Goal: Check status: Check status

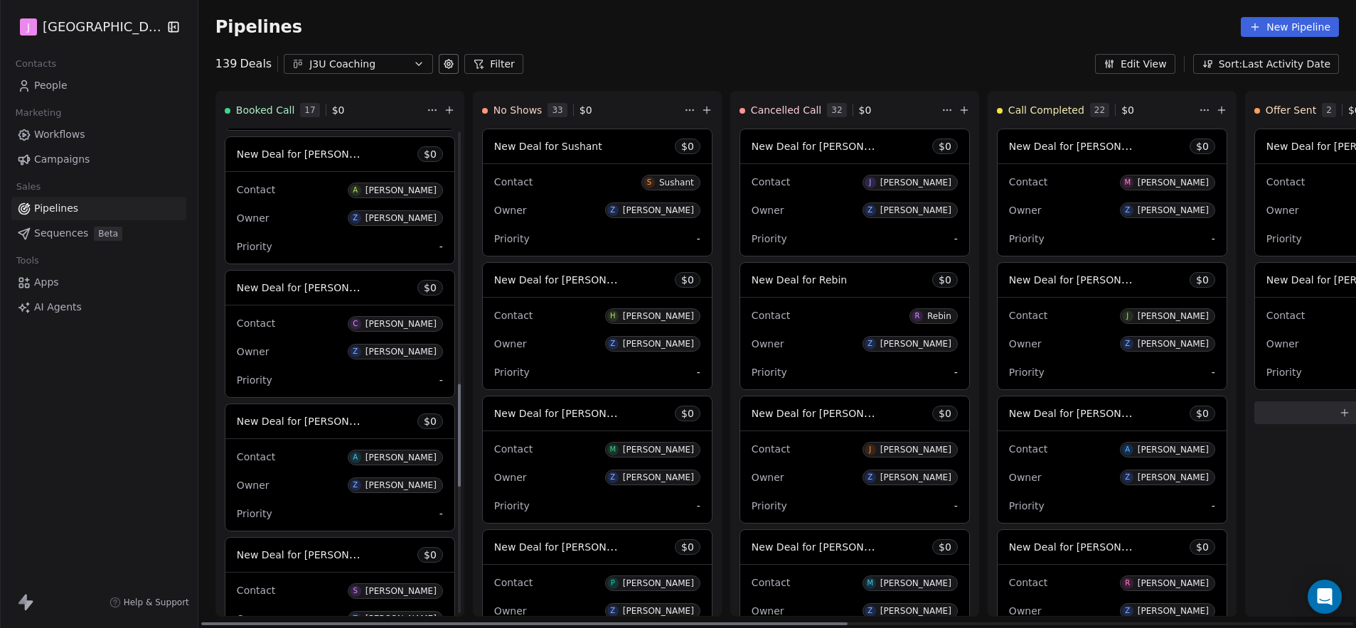
scroll to position [1196, 0]
click at [331, 421] on span "New Deal for Ahmed Elshamy" at bounding box center [312, 420] width 150 height 14
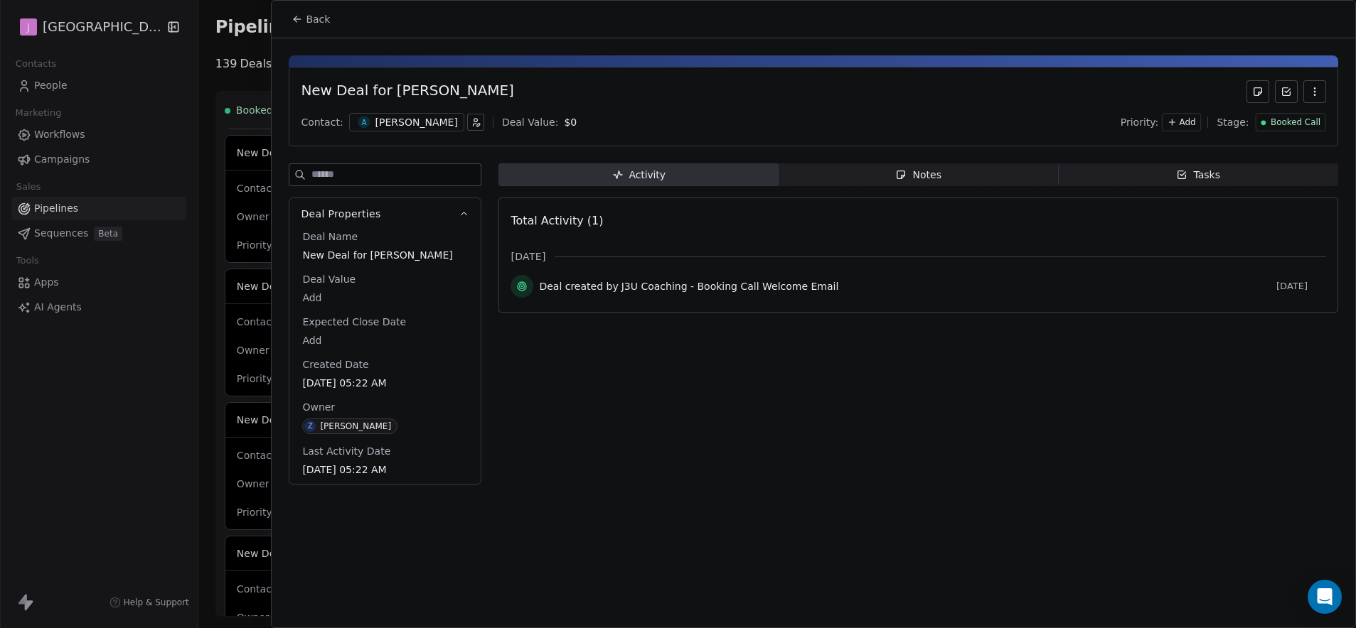
click at [1293, 117] on span "Booked Call" at bounding box center [1295, 123] width 50 height 12
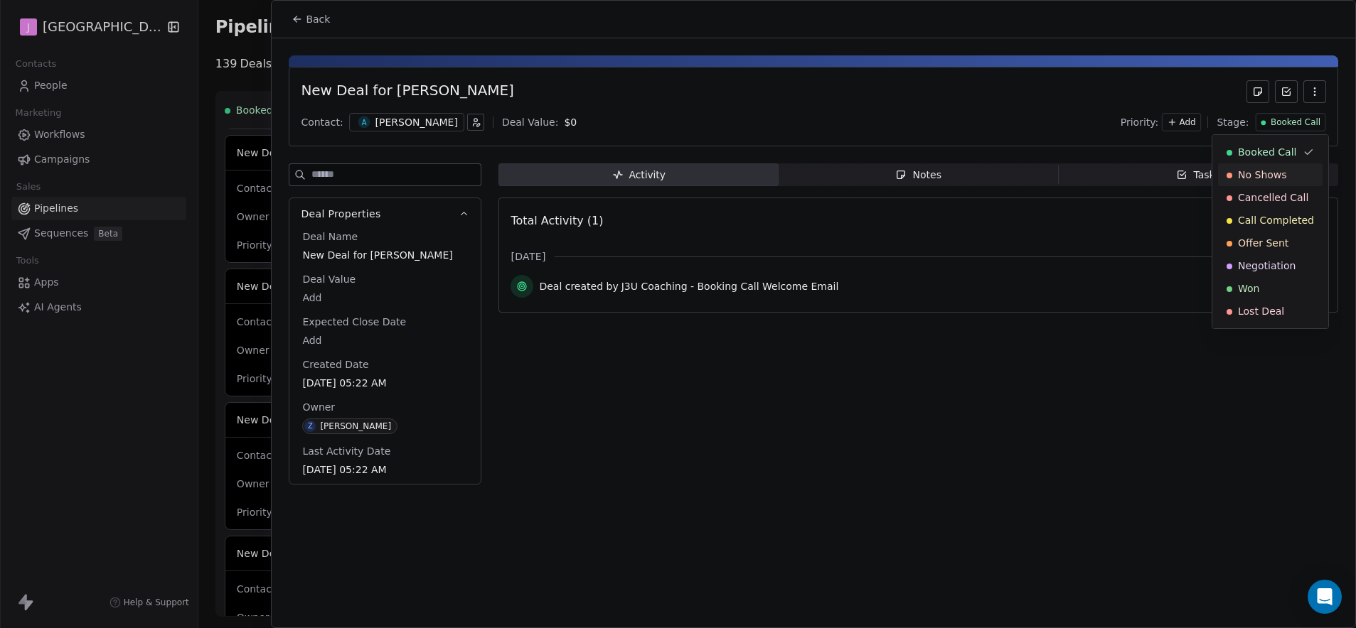
click at [1270, 182] on div "No Shows" at bounding box center [1270, 174] width 104 height 23
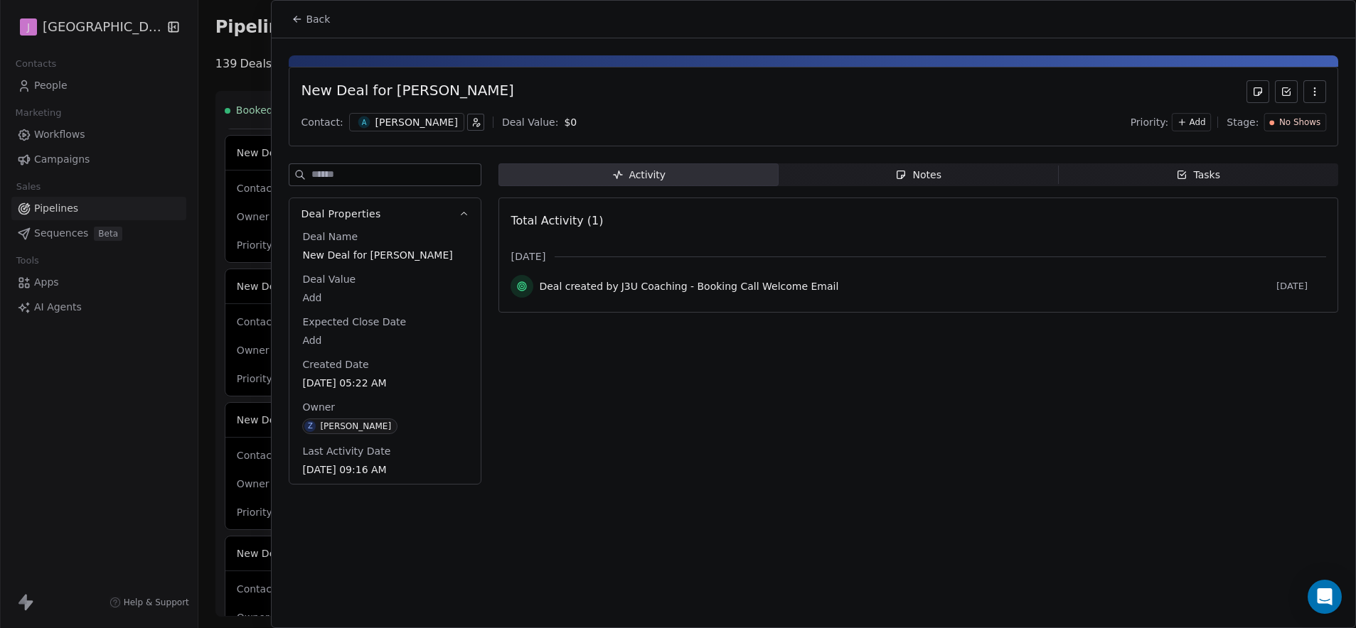
click at [311, 18] on span "Back" at bounding box center [318, 19] width 24 height 14
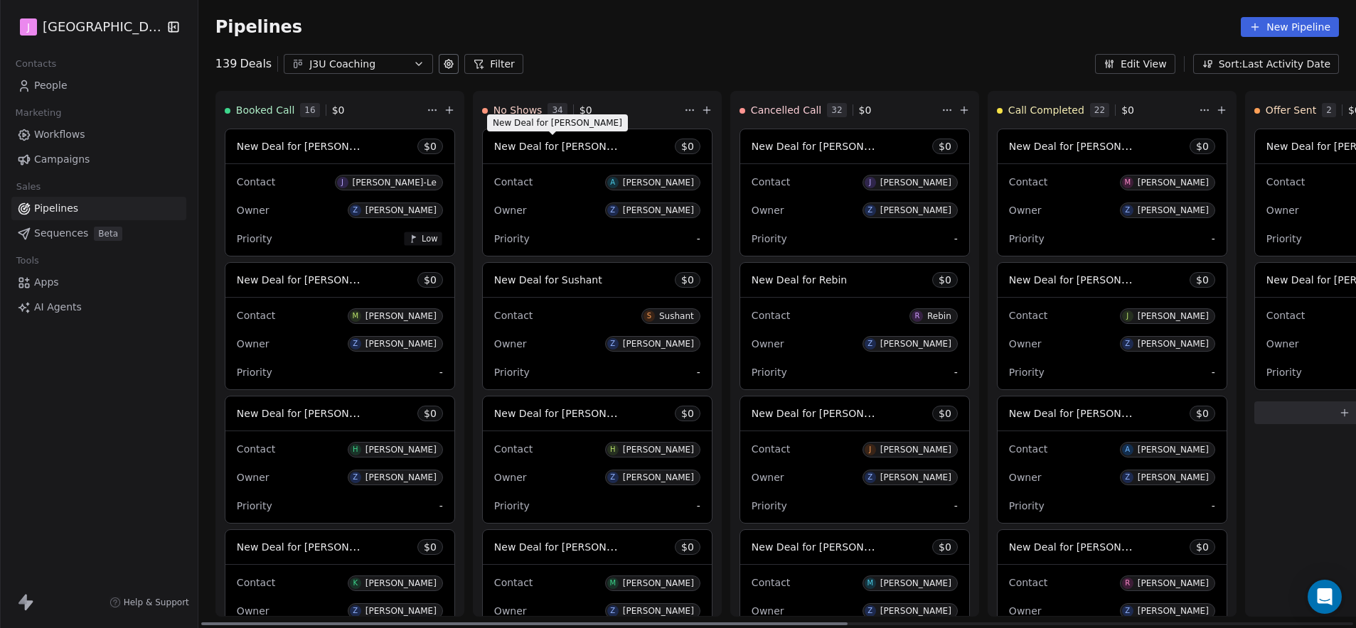
click at [589, 143] on span "New Deal for Ahmed Elshamy" at bounding box center [569, 146] width 150 height 14
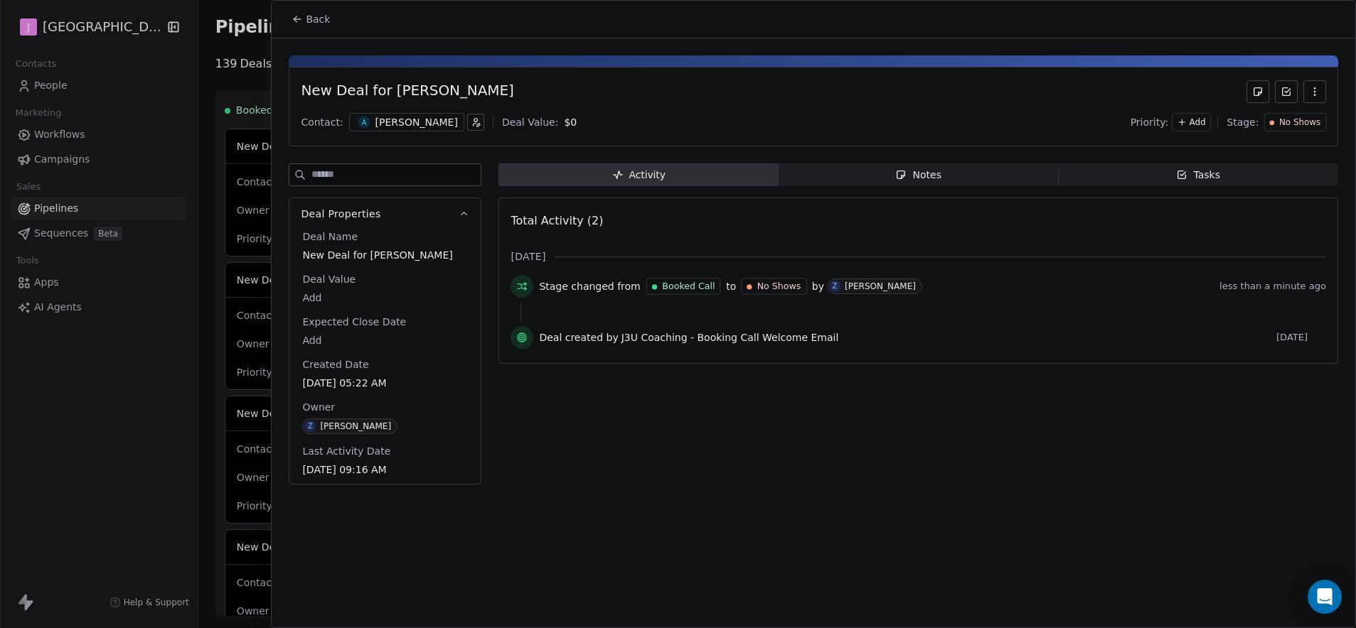
click at [408, 117] on div "Ahmed Elshamy" at bounding box center [416, 122] width 82 height 14
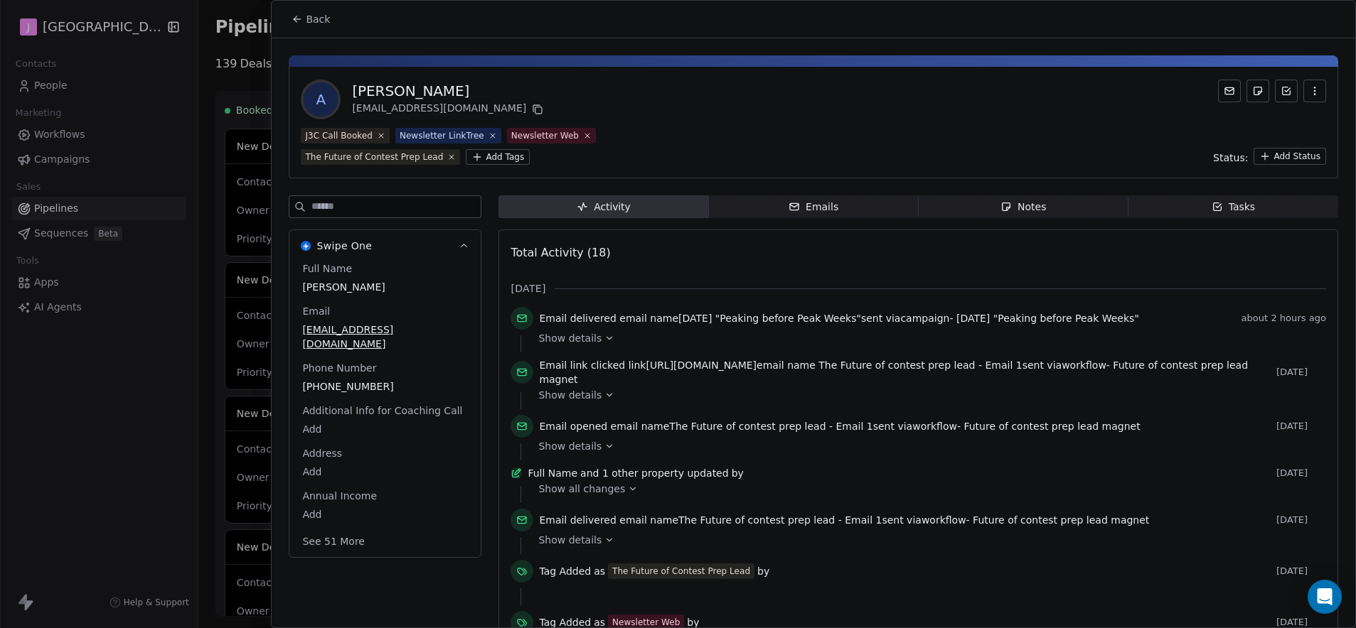
scroll to position [59, 0]
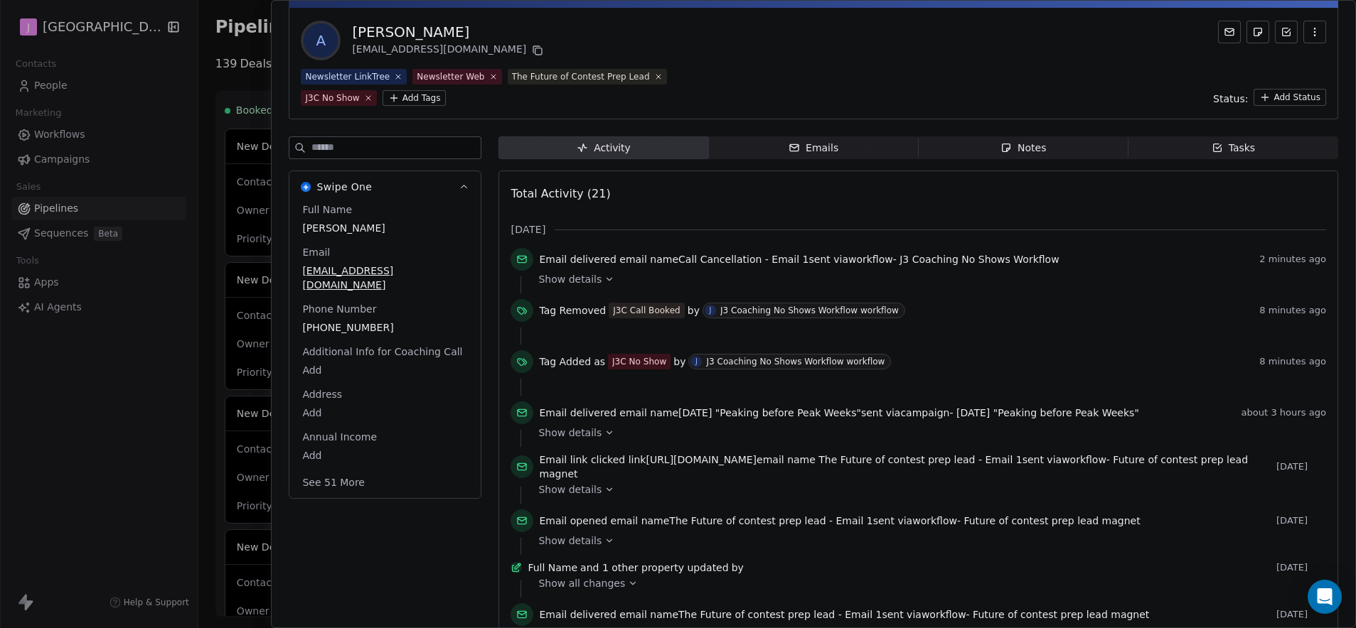
drag, startPoint x: 257, startPoint y: 58, endPoint x: 215, endPoint y: 50, distance: 41.8
click at [257, 58] on div at bounding box center [678, 314] width 1356 height 628
click at [215, 108] on div at bounding box center [678, 314] width 1356 height 628
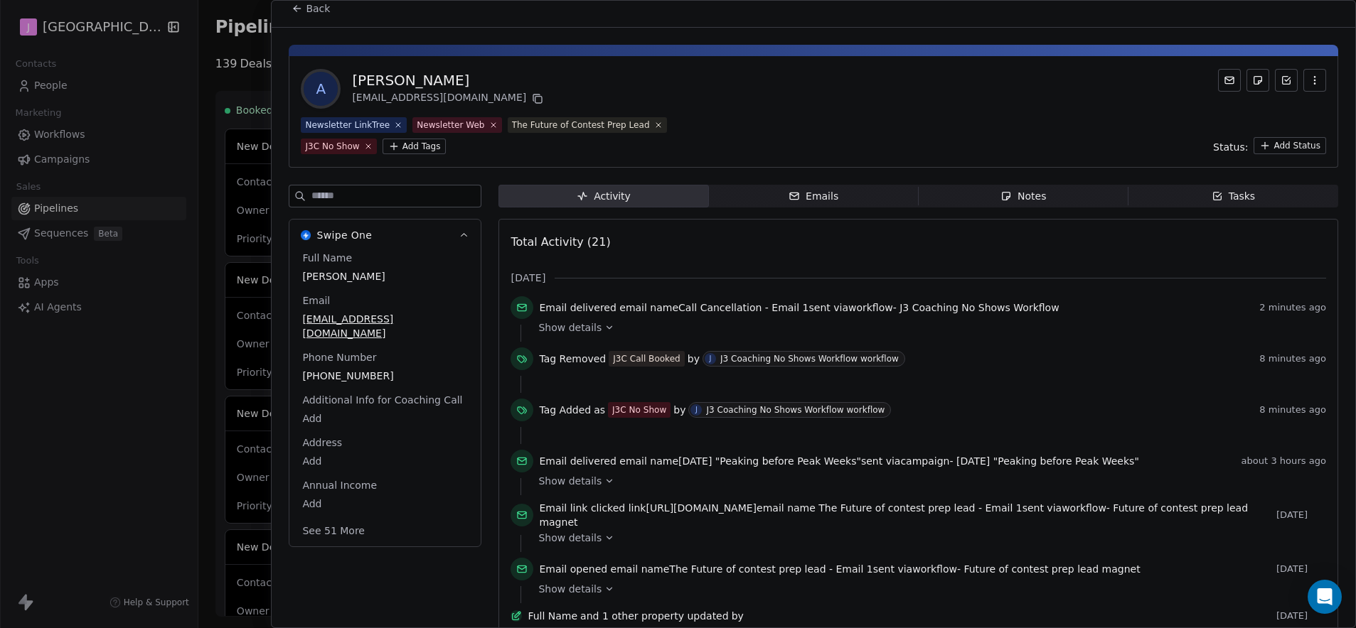
scroll to position [0, 0]
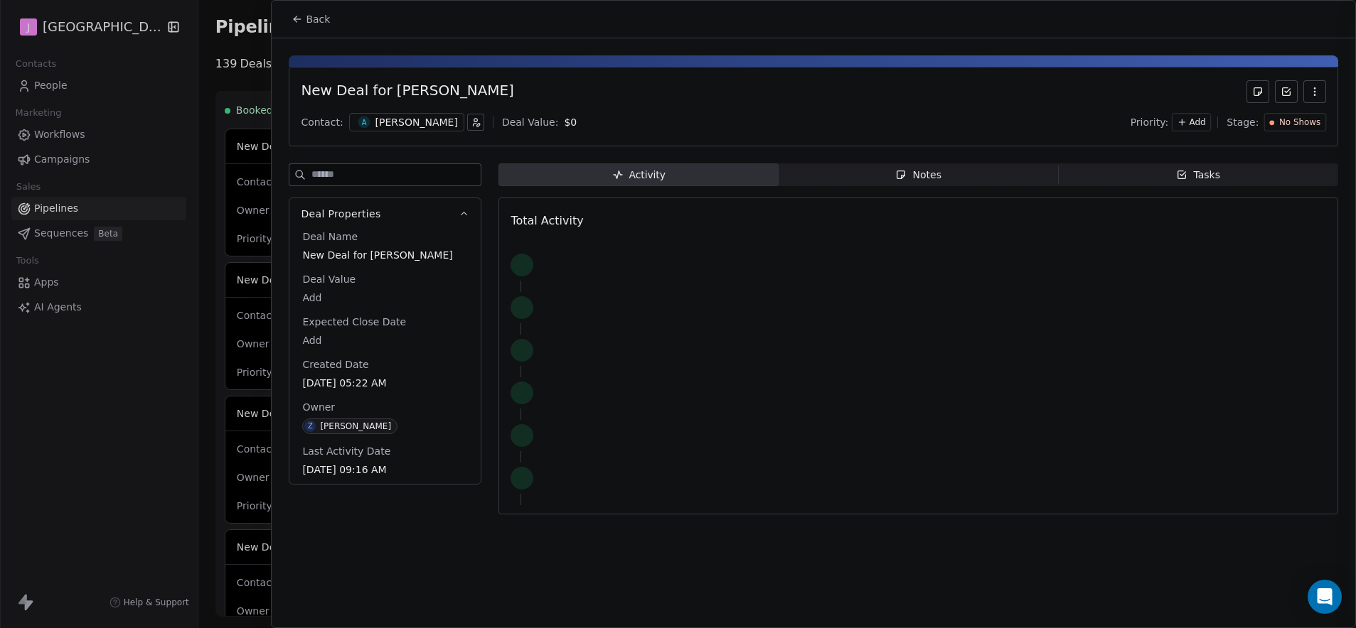
click at [298, 628] on div "Back" at bounding box center [678, 628] width 1356 height 0
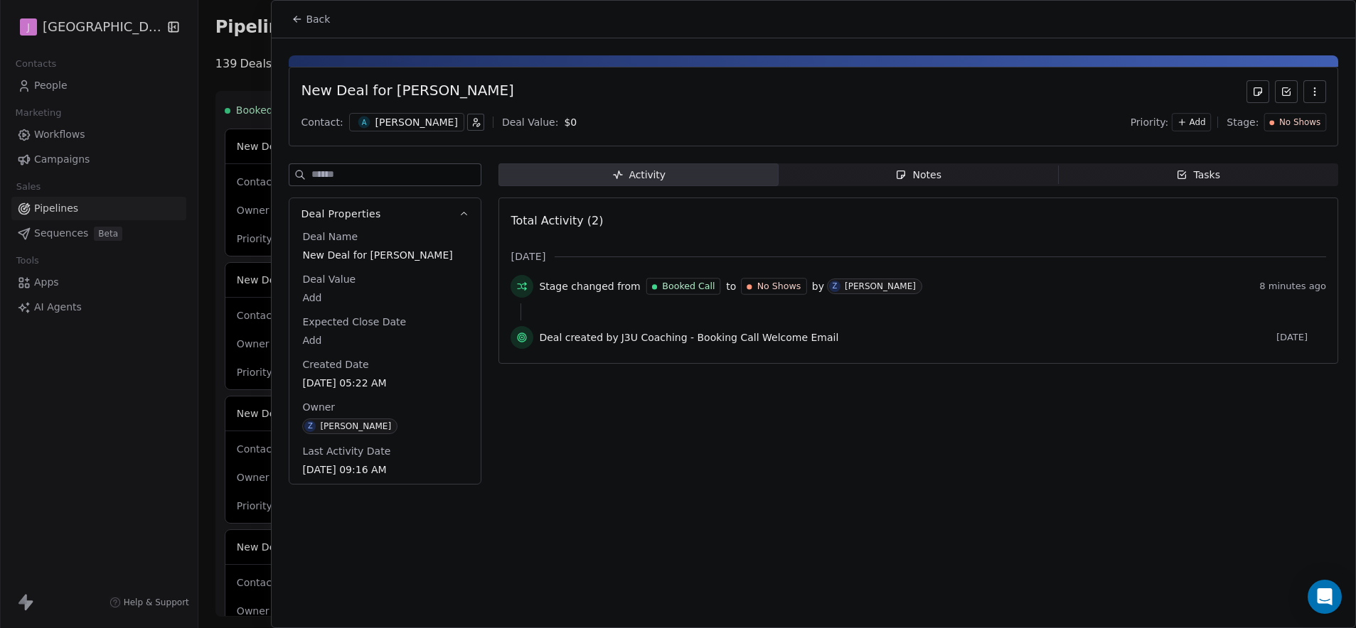
click at [309, 18] on span "Back" at bounding box center [318, 19] width 24 height 14
